Goal: Information Seeking & Learning: Learn about a topic

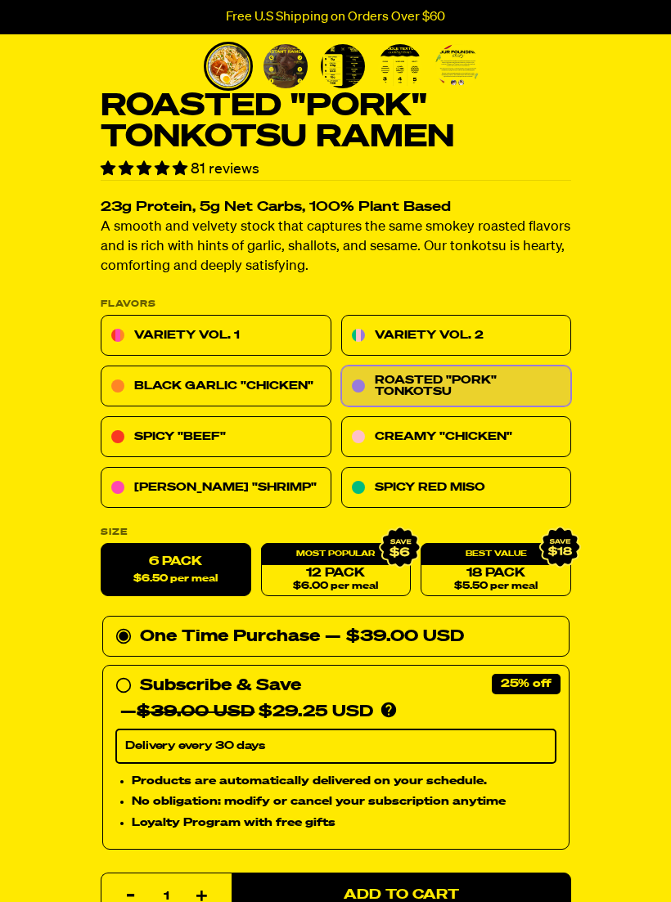
scroll to position [398, 0]
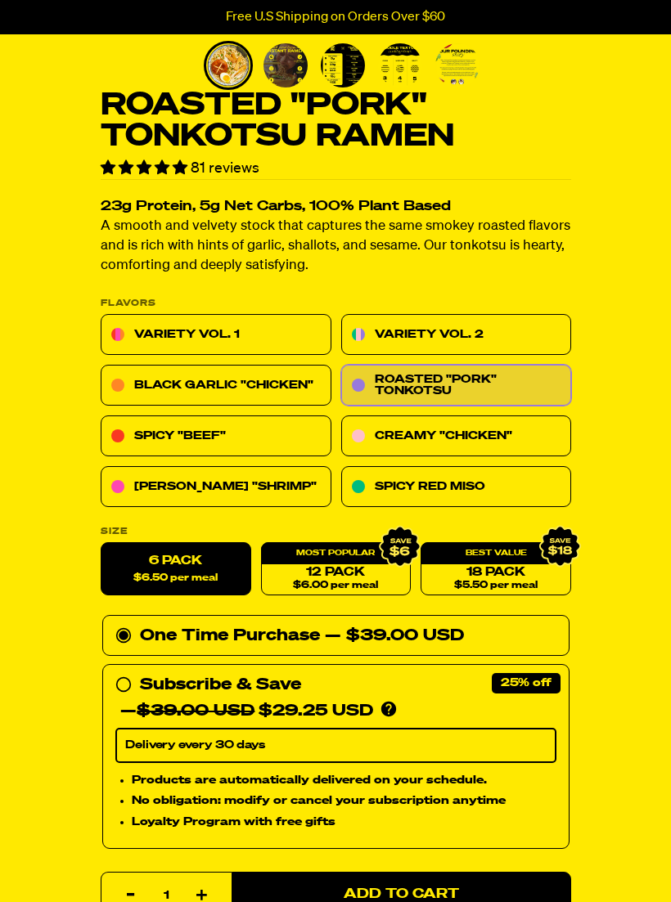
click at [265, 331] on link "Variety Vol. 1" at bounding box center [216, 335] width 231 height 41
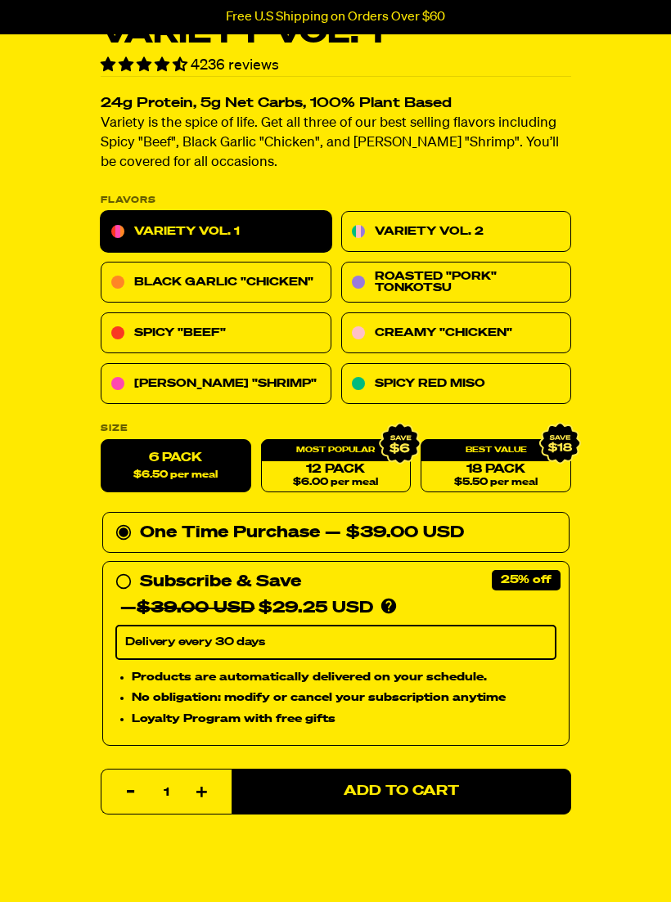
scroll to position [584, 0]
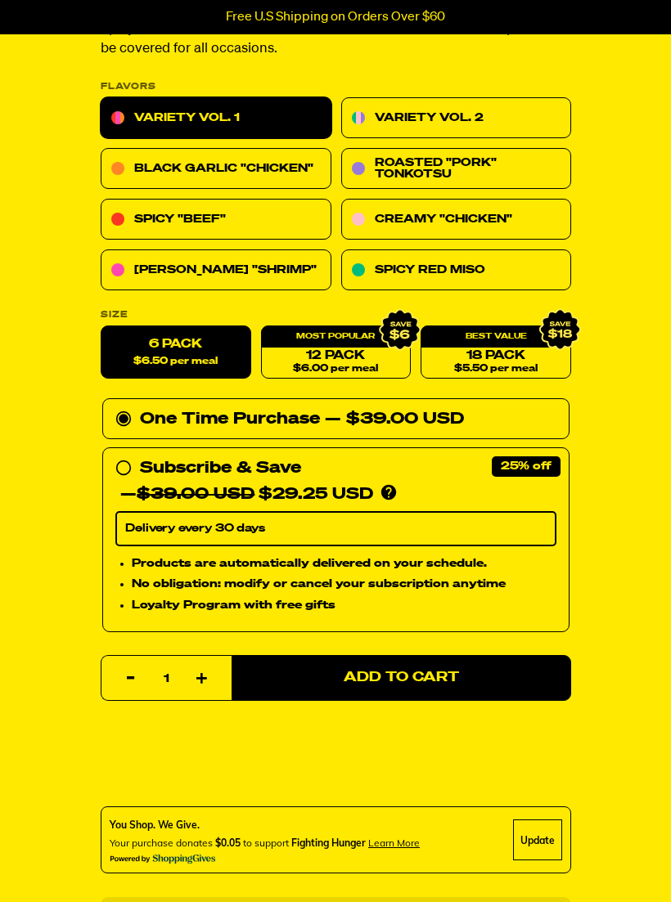
click at [485, 123] on link "Variety Vol. 2" at bounding box center [455, 118] width 231 height 41
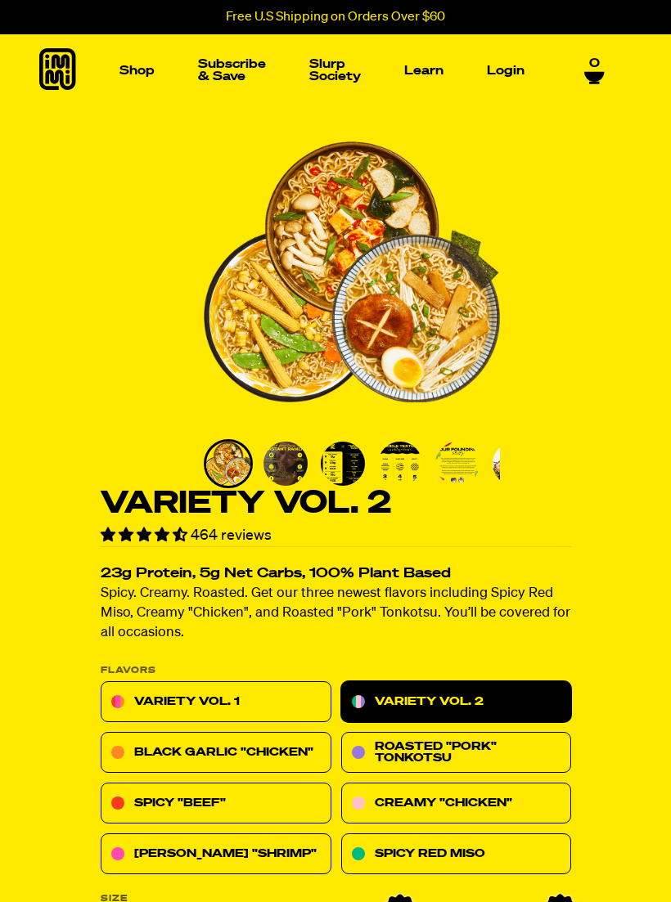
click at [342, 70] on link "Slurp Society" at bounding box center [335, 71] width 65 height 38
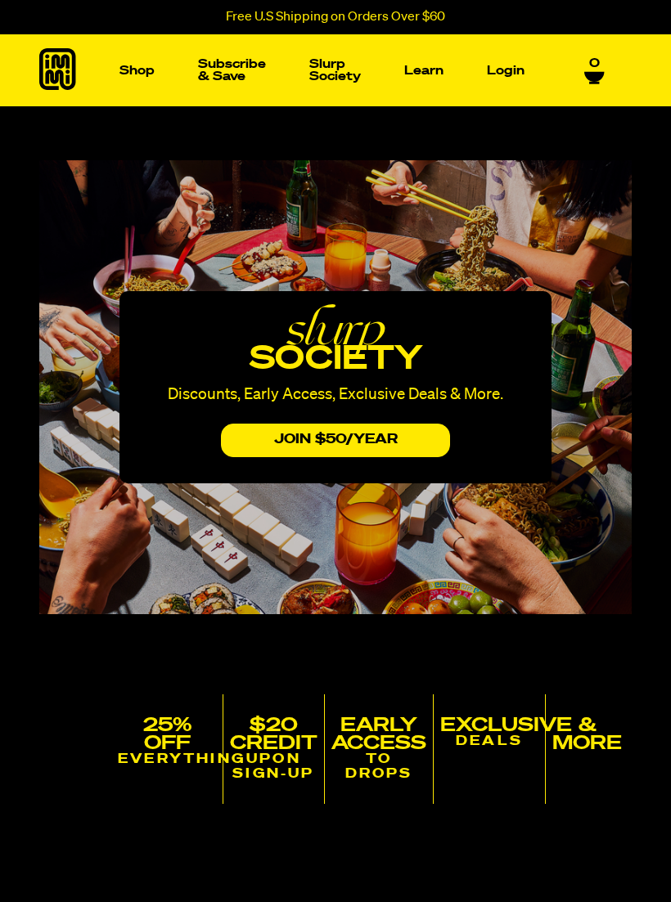
click at [510, 261] on img "Main navigation" at bounding box center [477, 252] width 231 height 231
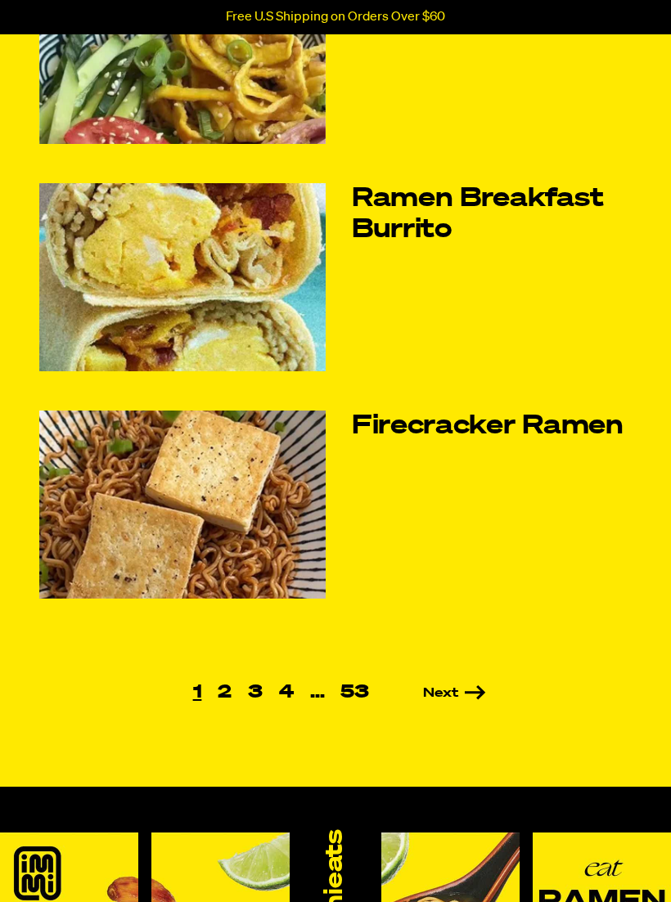
scroll to position [679, 0]
click at [464, 695] on link "Next" at bounding box center [431, 693] width 109 height 13
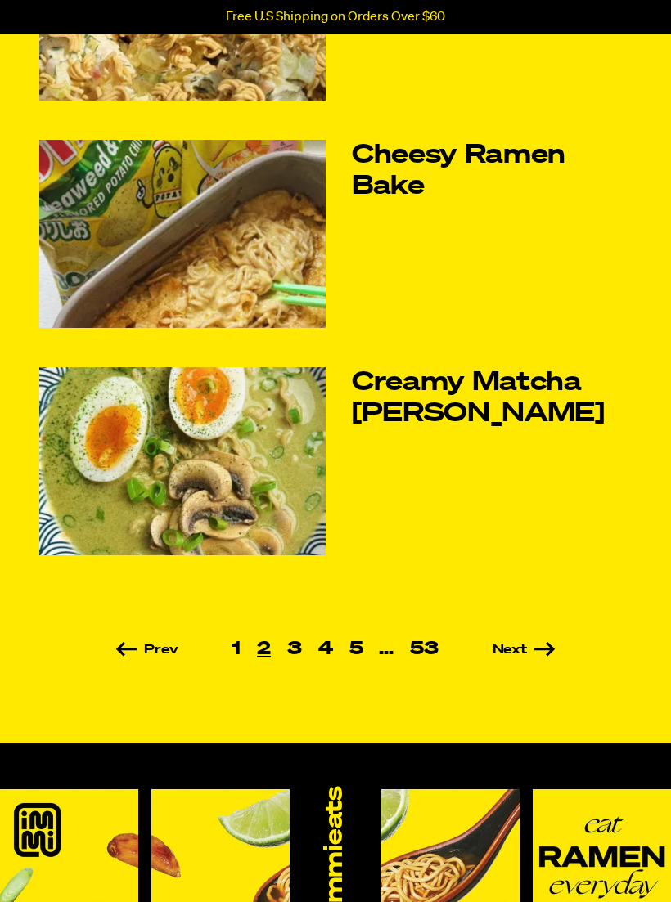
scroll to position [725, 0]
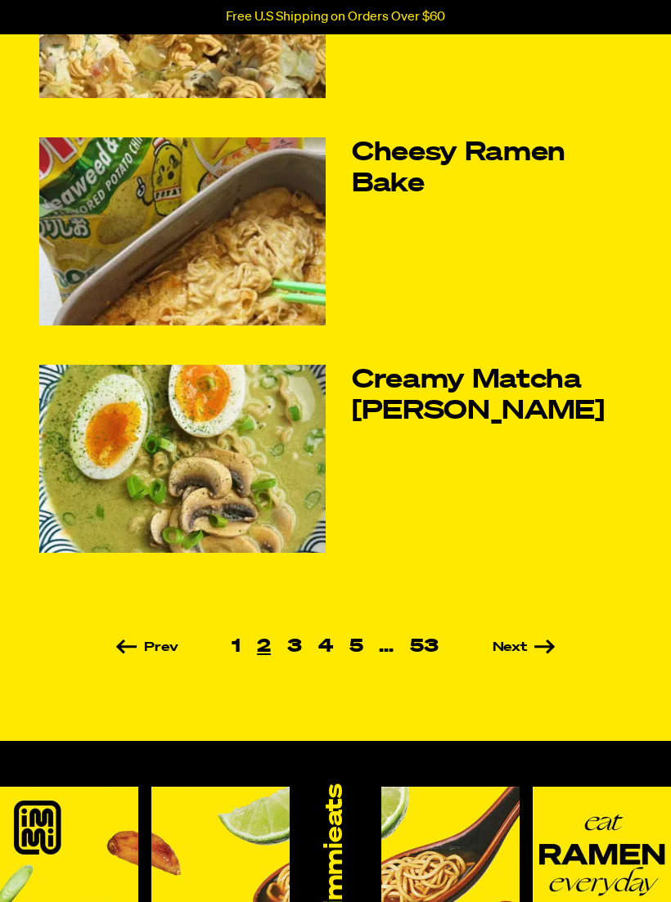
click at [521, 653] on link "Next" at bounding box center [501, 647] width 109 height 13
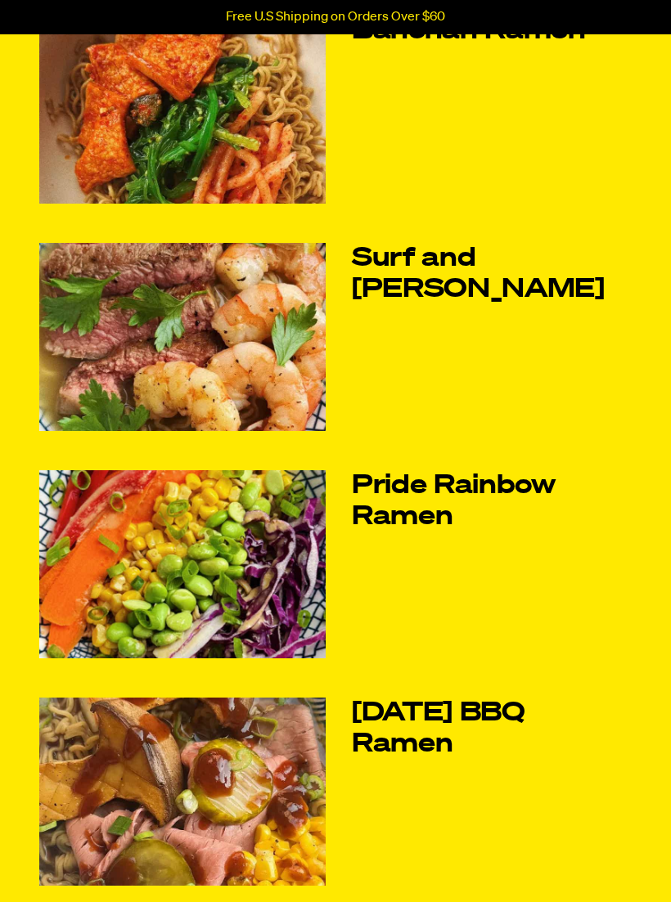
scroll to position [165, 0]
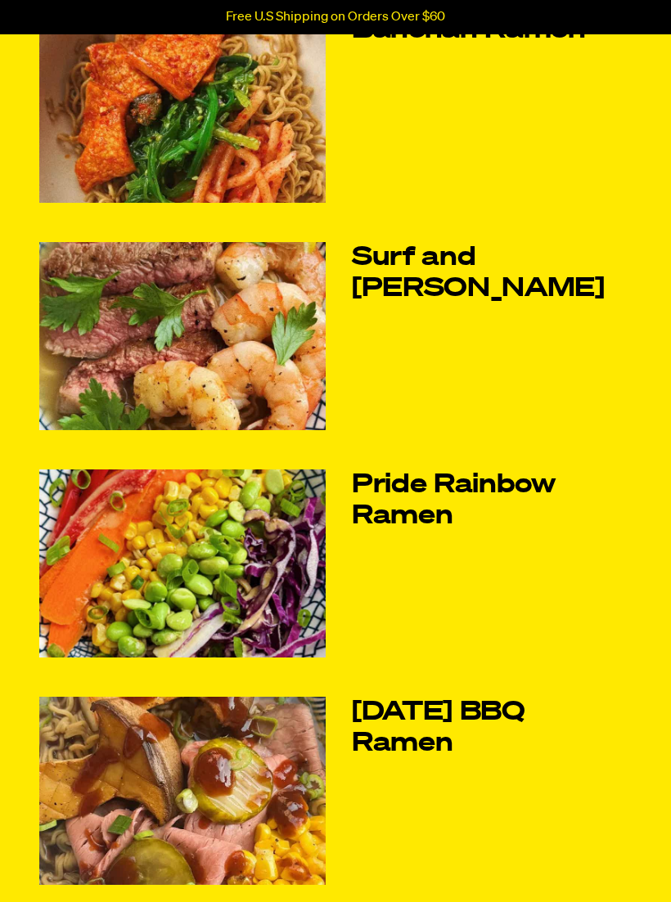
click at [288, 342] on img at bounding box center [182, 336] width 286 height 188
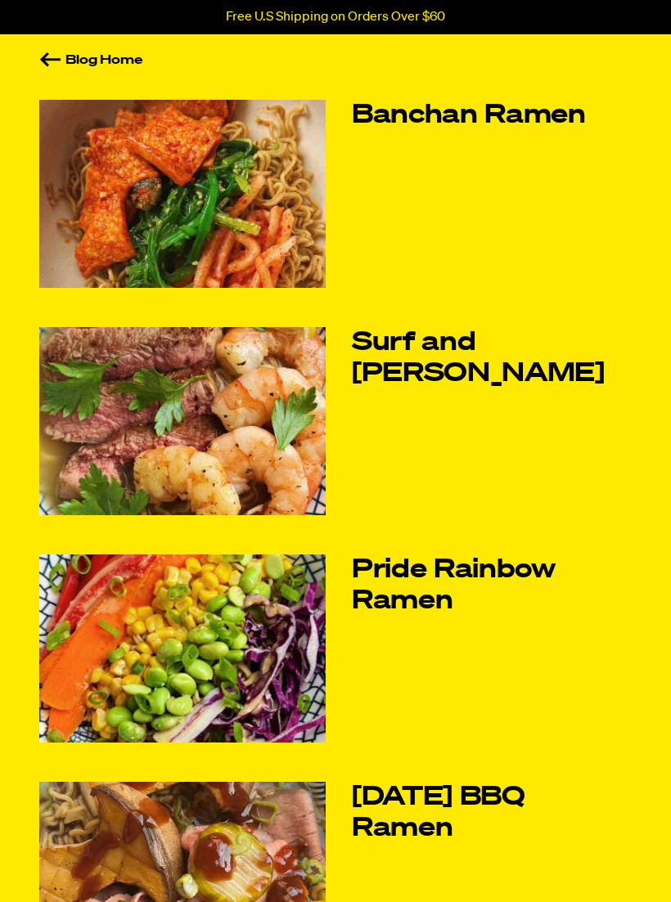
scroll to position [0, 0]
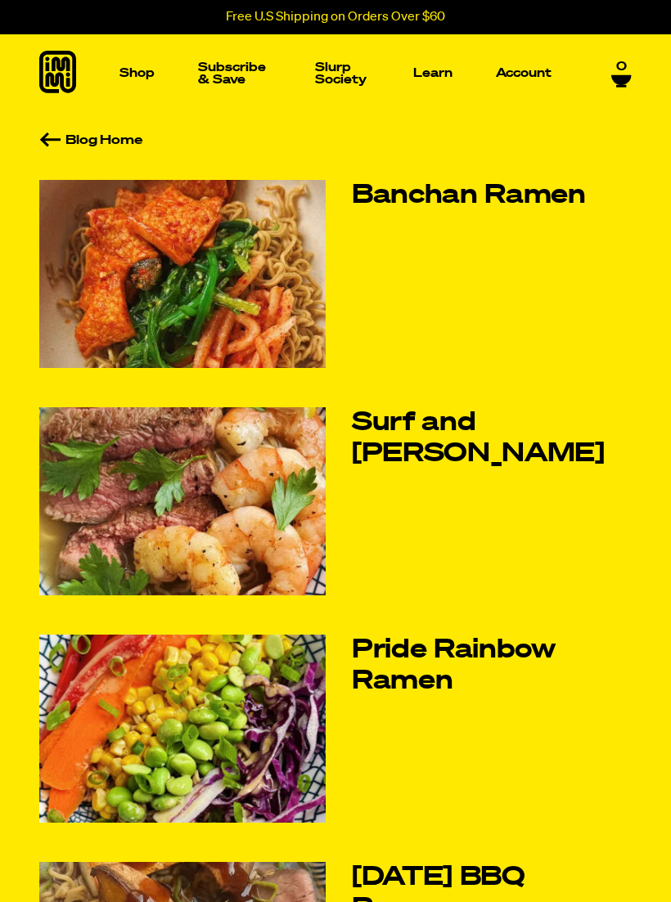
click at [449, 181] on img "Main navigation" at bounding box center [418, 199] width 112 height 112
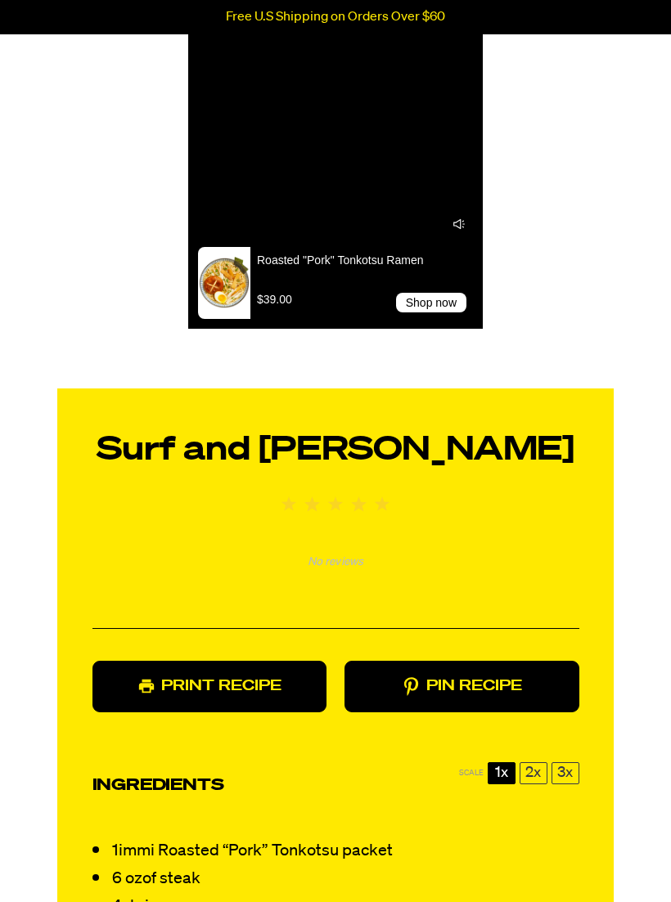
scroll to position [1019, 0]
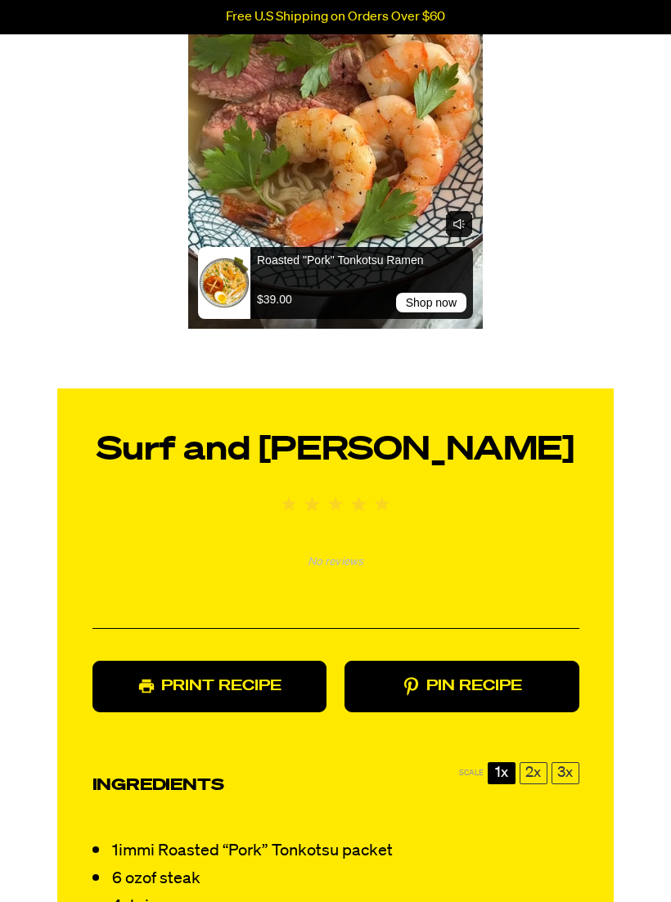
click at [284, 661] on link "Print Recipe" at bounding box center [209, 687] width 234 height 52
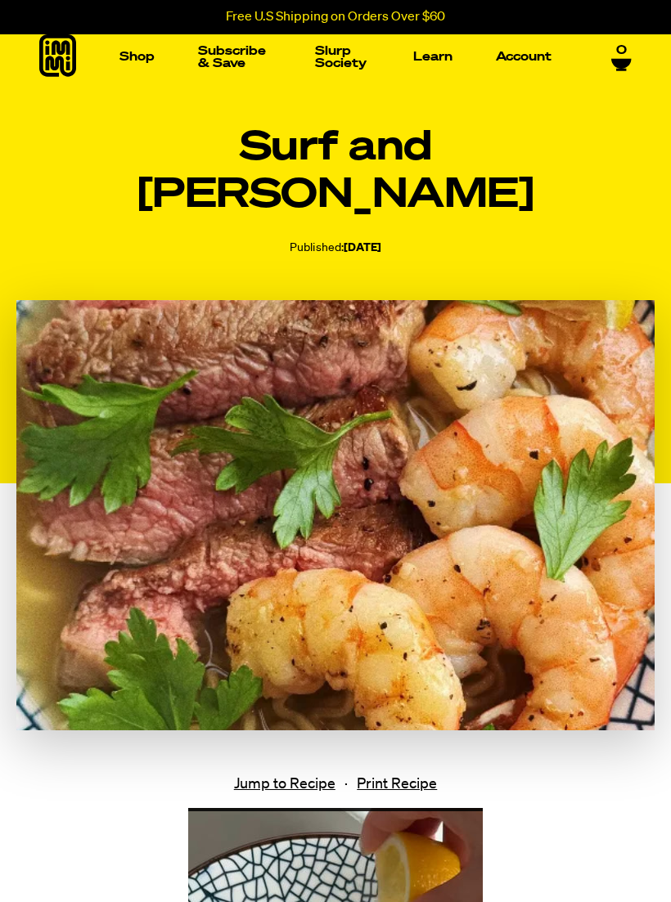
scroll to position [14, 0]
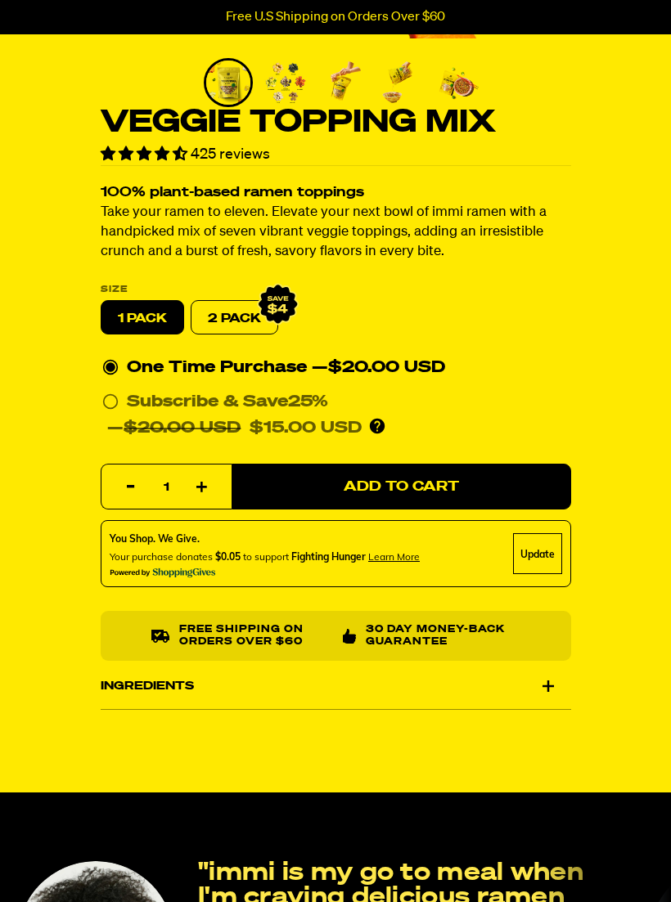
scroll to position [386, 0]
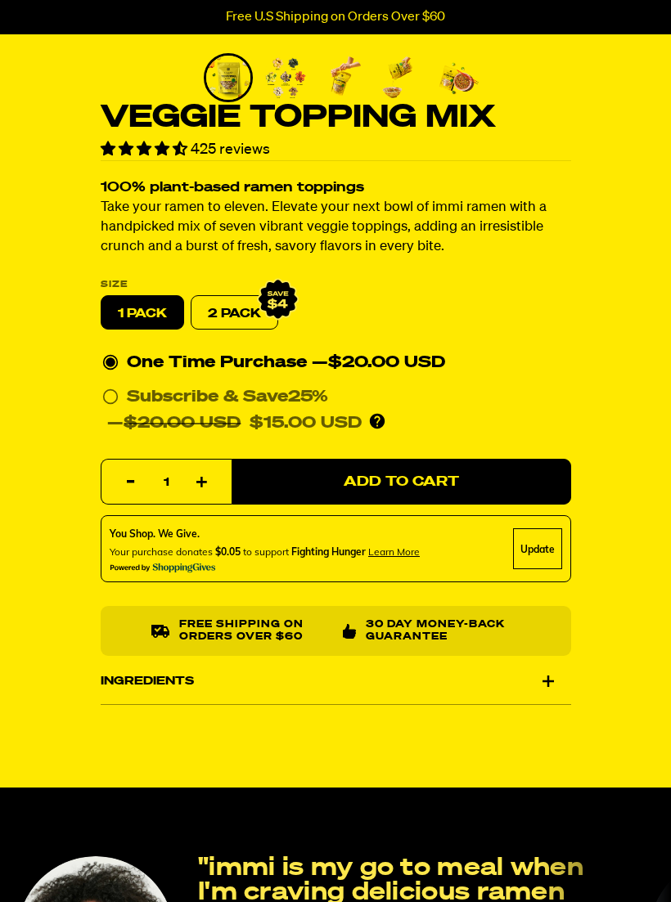
click at [555, 675] on div "Ingredients" at bounding box center [336, 681] width 470 height 46
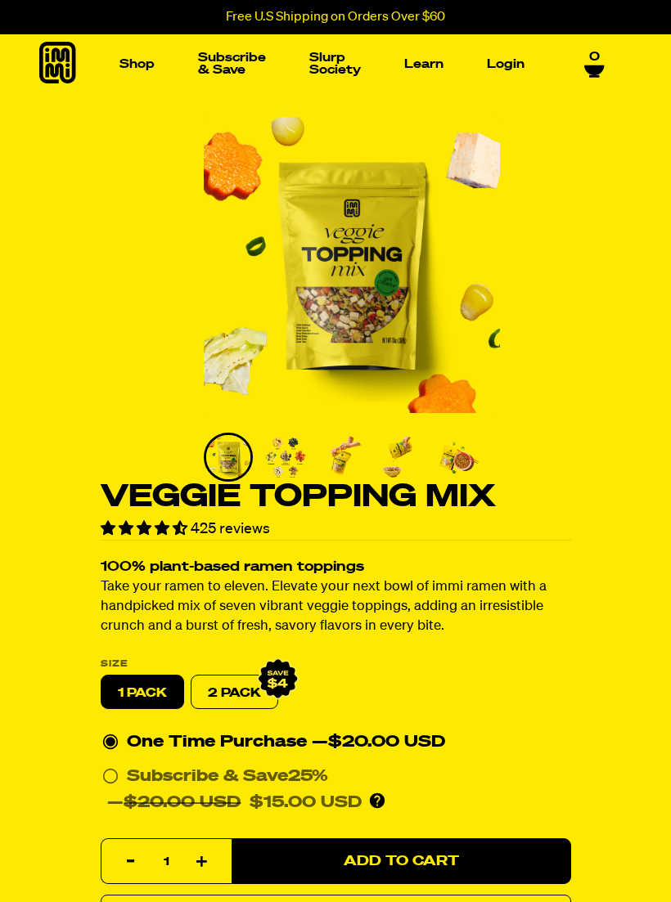
scroll to position [0, 0]
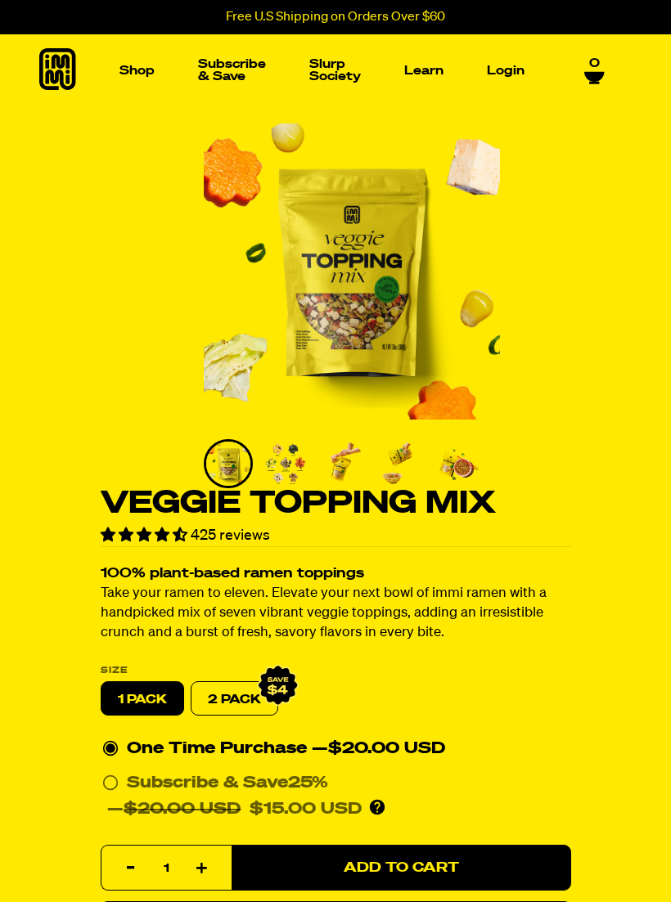
click at [291, 458] on img "Go to slide 2" at bounding box center [285, 464] width 44 height 44
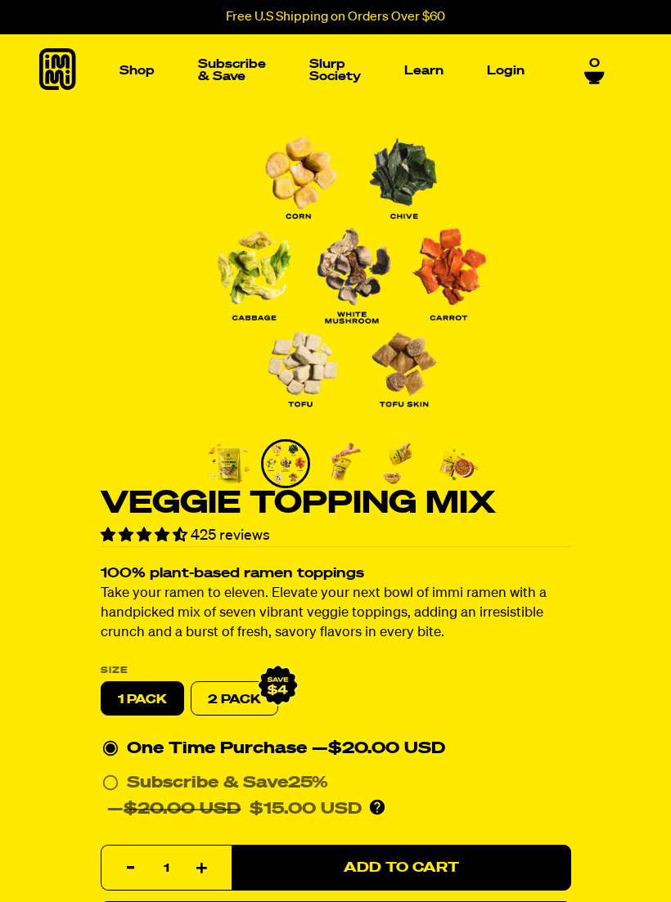
click at [354, 469] on img "Go to slide 3" at bounding box center [343, 464] width 44 height 44
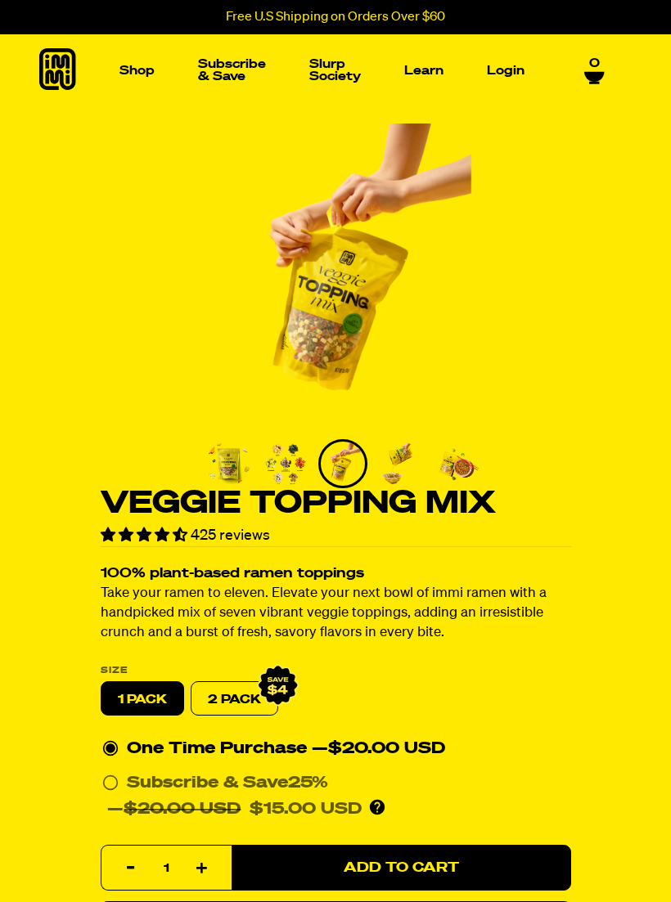
click at [410, 465] on img "Go to slide 4" at bounding box center [400, 464] width 44 height 44
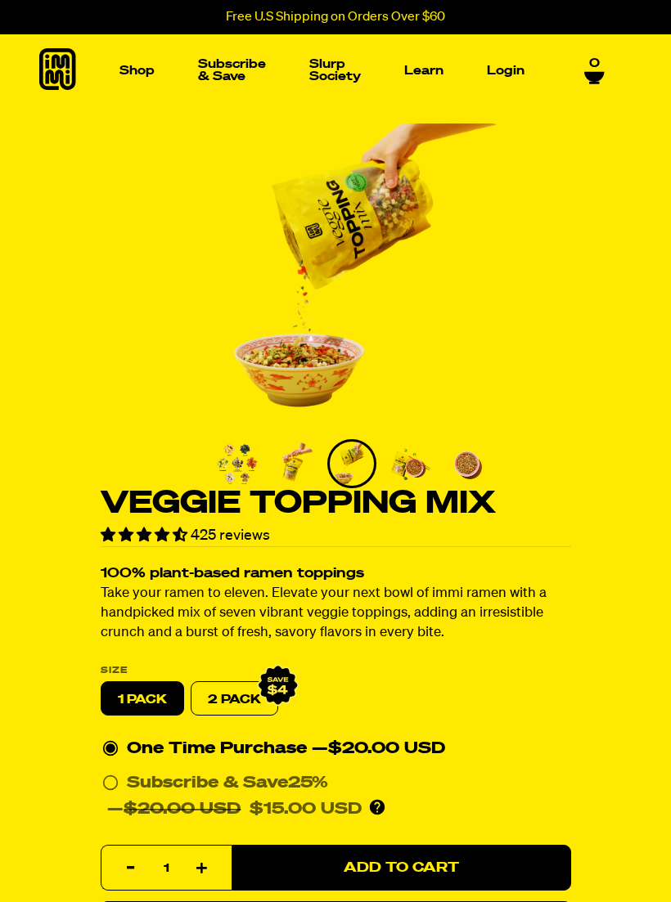
click at [422, 473] on img "Go to slide 5" at bounding box center [409, 464] width 44 height 44
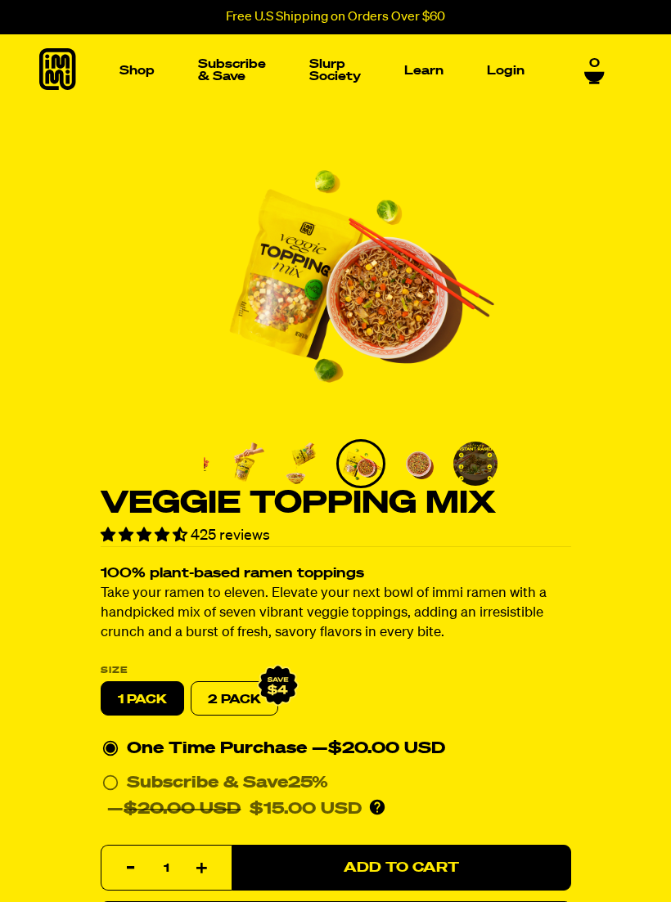
click at [485, 463] on img "Go to slide 7" at bounding box center [475, 464] width 44 height 44
